Goal: Check status: Check status

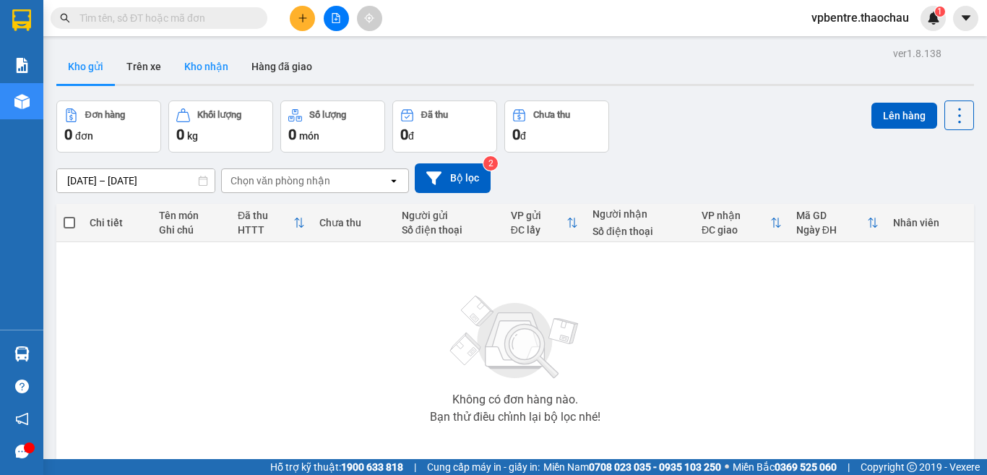
click at [183, 62] on button "Kho nhận" at bounding box center [206, 66] width 67 height 35
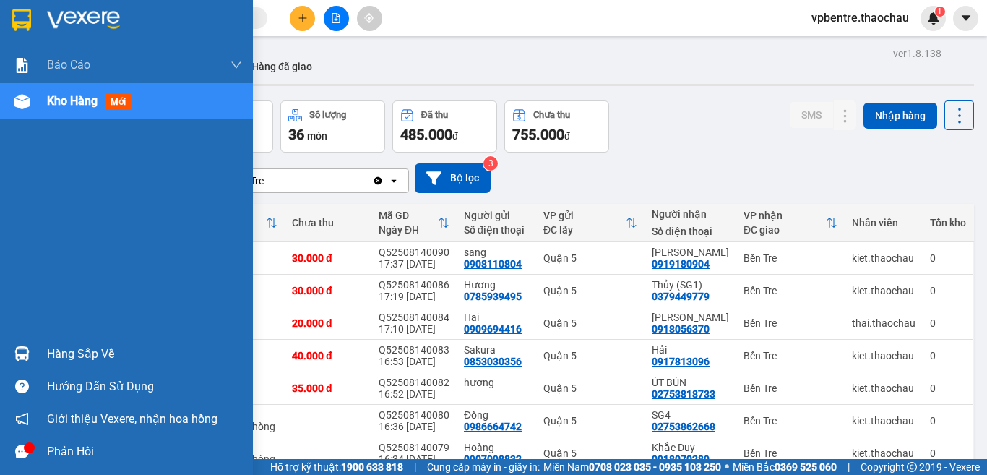
click at [46, 358] on div "Hàng sắp về" at bounding box center [126, 353] width 253 height 33
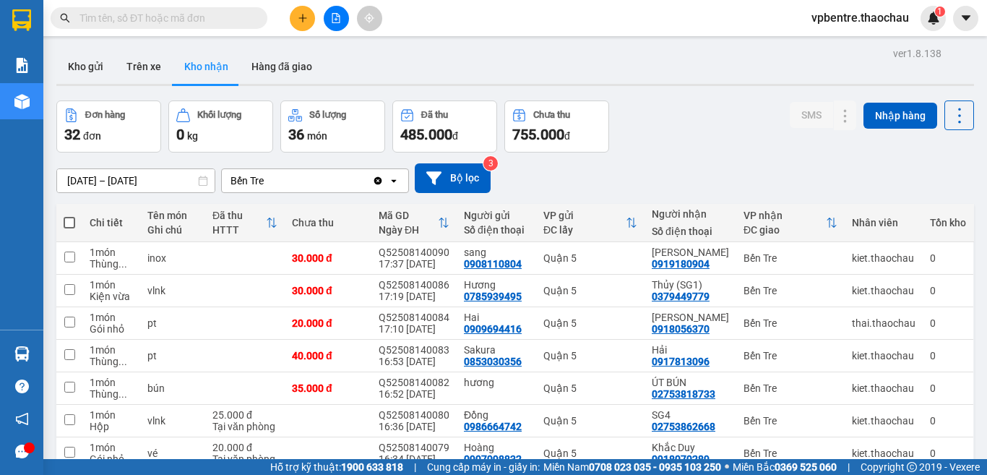
drag, startPoint x: 681, startPoint y: 138, endPoint x: 462, endPoint y: 69, distance: 229.7
click at [681, 138] on section "Kết quả tìm kiếm ( 0 ) Bộ lọc No Data vpbentre.thaochau 1 Báo cáo Báo cáo dòng …" at bounding box center [493, 237] width 987 height 475
click at [338, 14] on icon "file-add" at bounding box center [336, 18] width 10 height 10
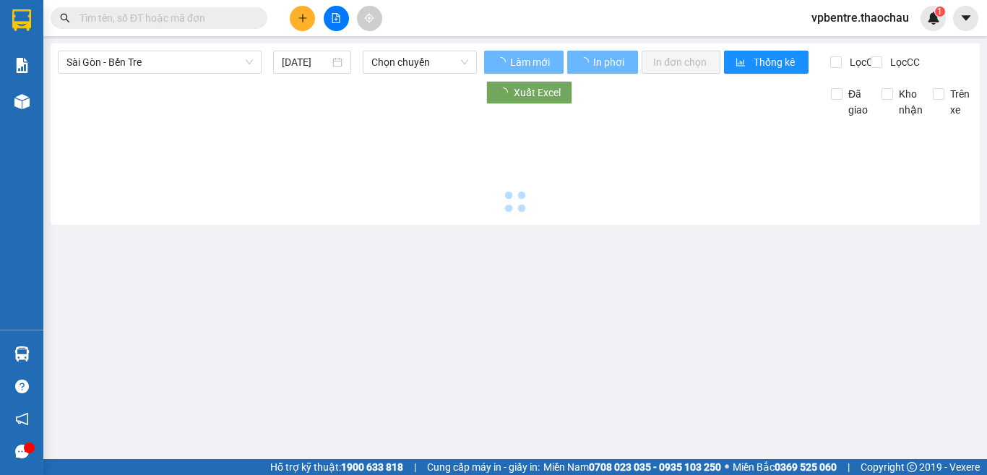
type input "[DATE]"
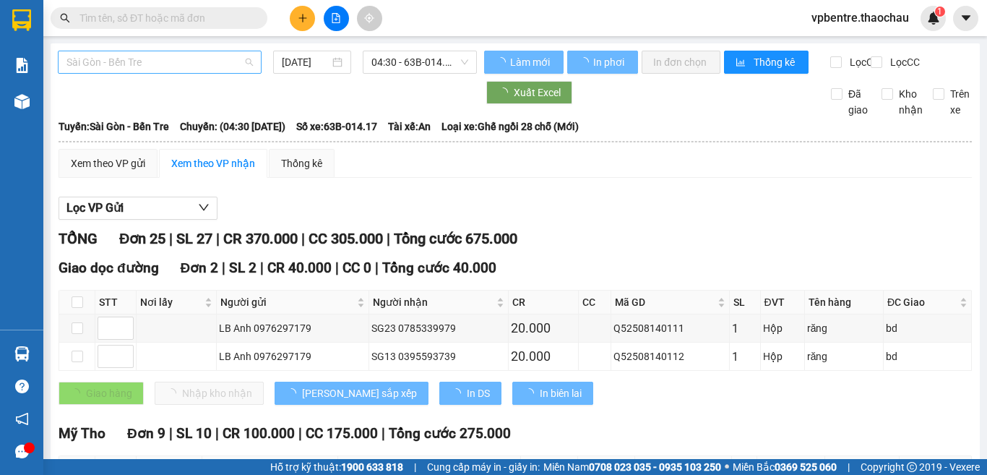
click at [219, 59] on span "Sài Gòn - Bến Tre" at bounding box center [159, 62] width 186 height 22
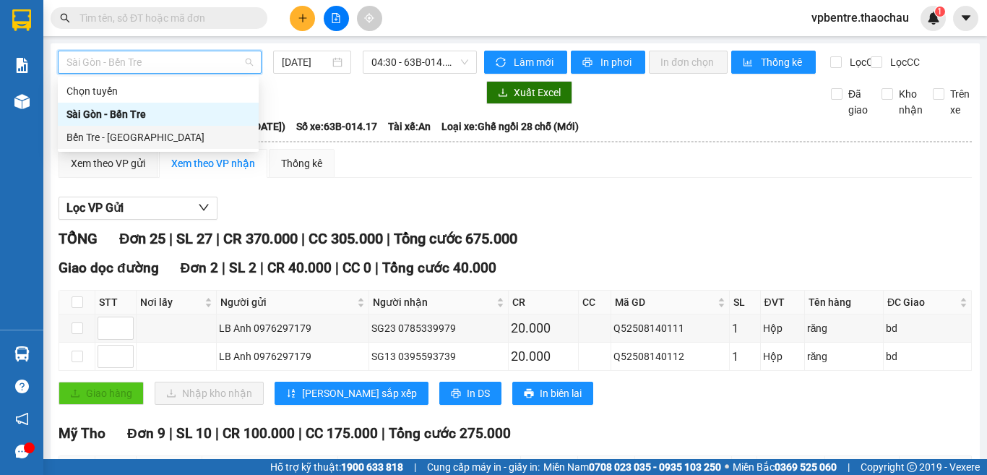
click at [134, 129] on div "Bến Tre - [GEOGRAPHIC_DATA]" at bounding box center [158, 137] width 201 height 23
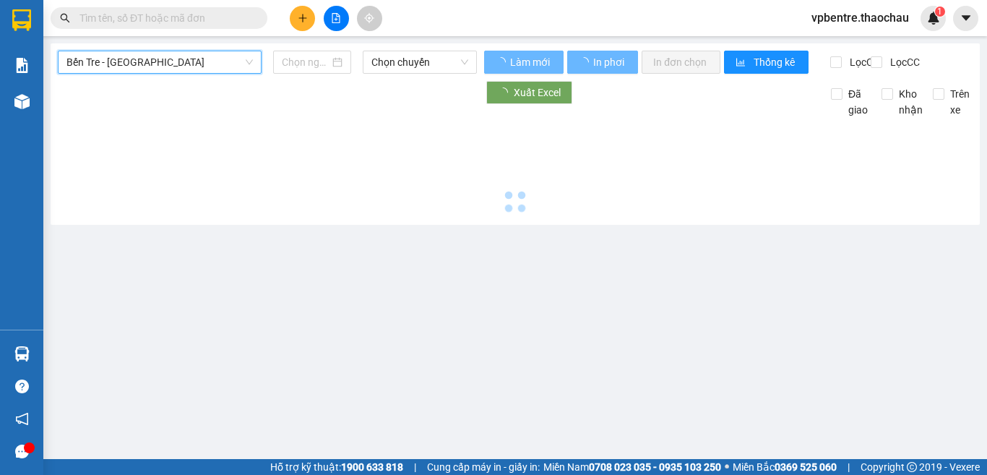
type input "[DATE]"
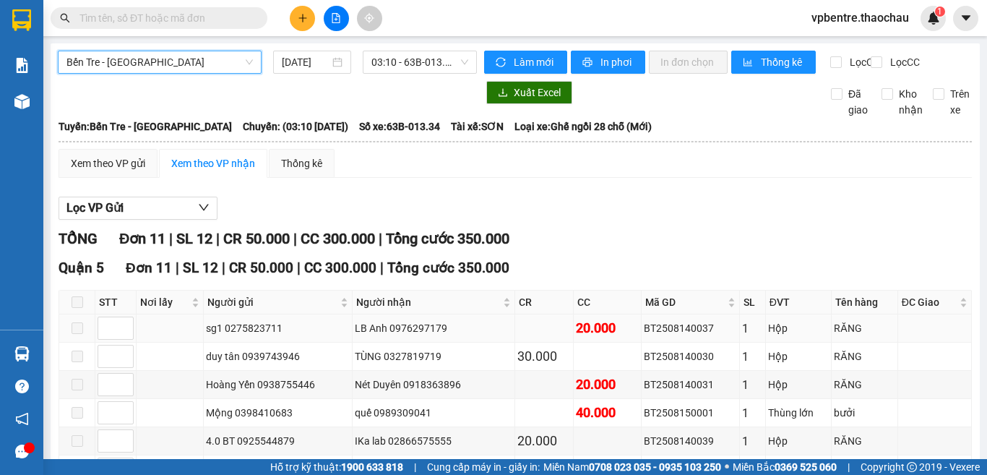
scroll to position [252, 0]
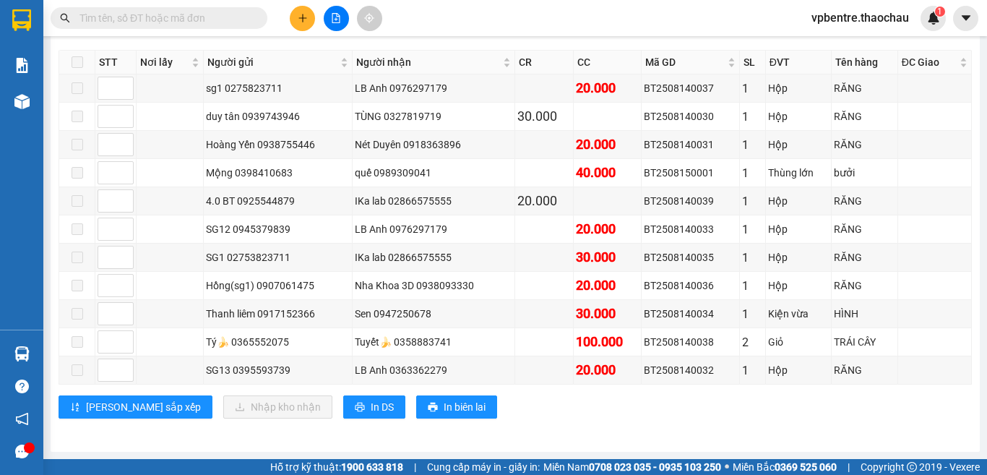
click at [702, 423] on div "Quận 5 Đơn 11 | SL 12 | CR 50.000 | CC 300.000 | Tổng cước 350.000 STT Nơi lấy …" at bounding box center [515, 223] width 913 height 412
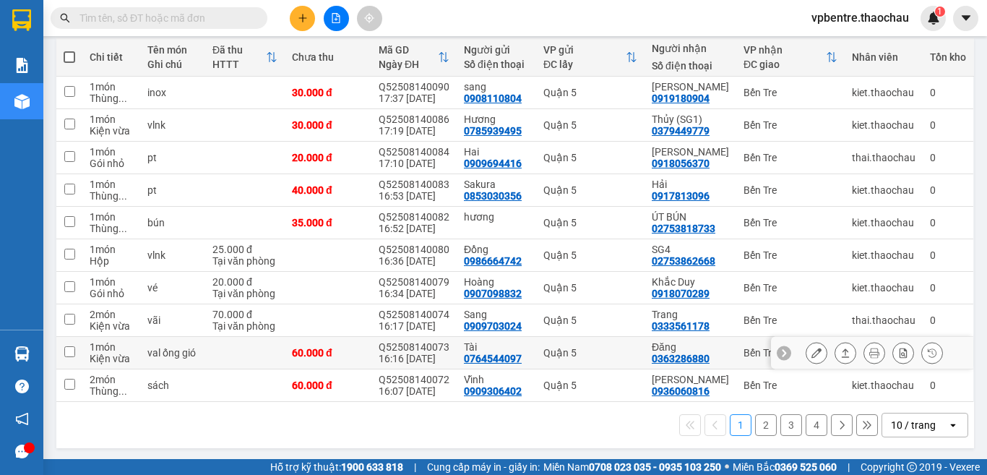
scroll to position [168, 0]
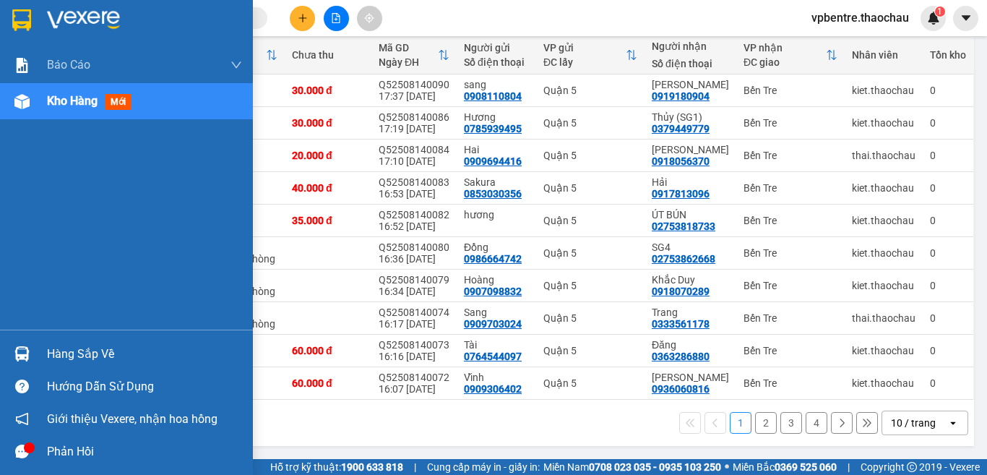
click at [39, 349] on div "Hàng sắp về" at bounding box center [126, 353] width 253 height 33
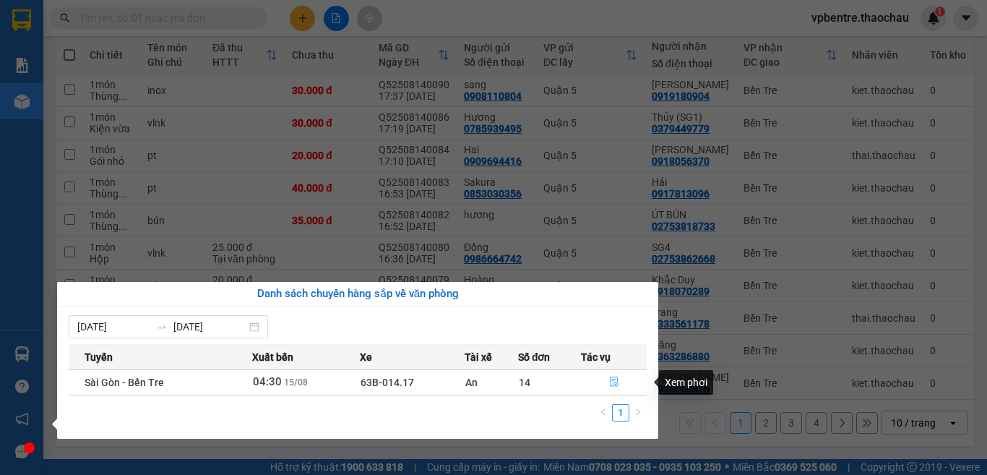
click at [616, 380] on icon "file-done" at bounding box center [614, 382] width 9 height 10
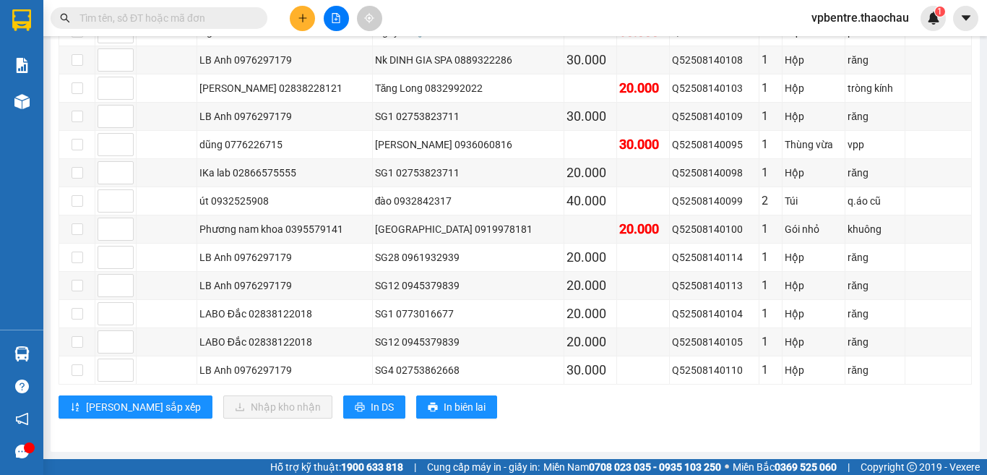
scroll to position [720, 0]
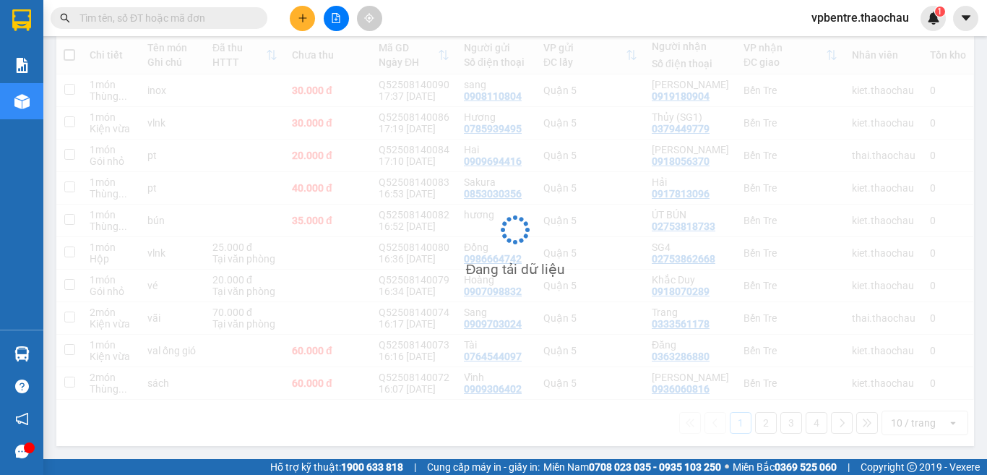
scroll to position [168, 0]
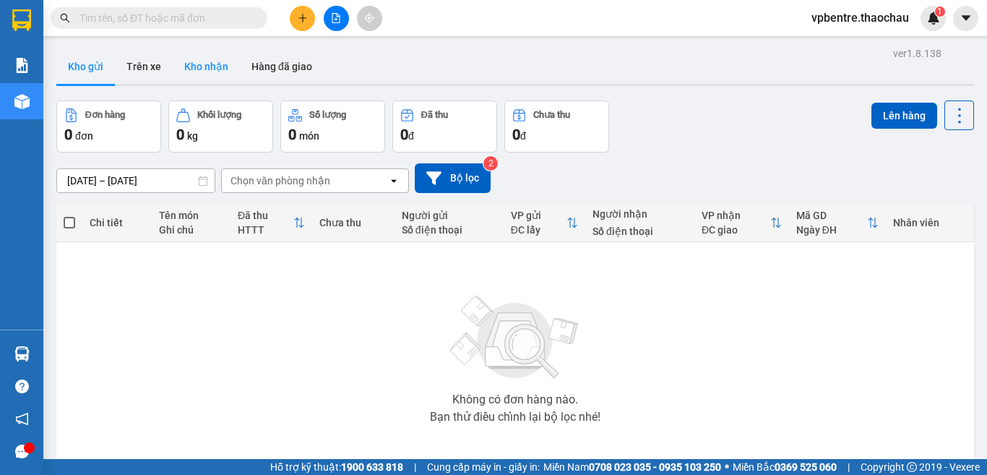
click at [201, 70] on button "Kho nhận" at bounding box center [206, 66] width 67 height 35
